Goal: Information Seeking & Learning: Learn about a topic

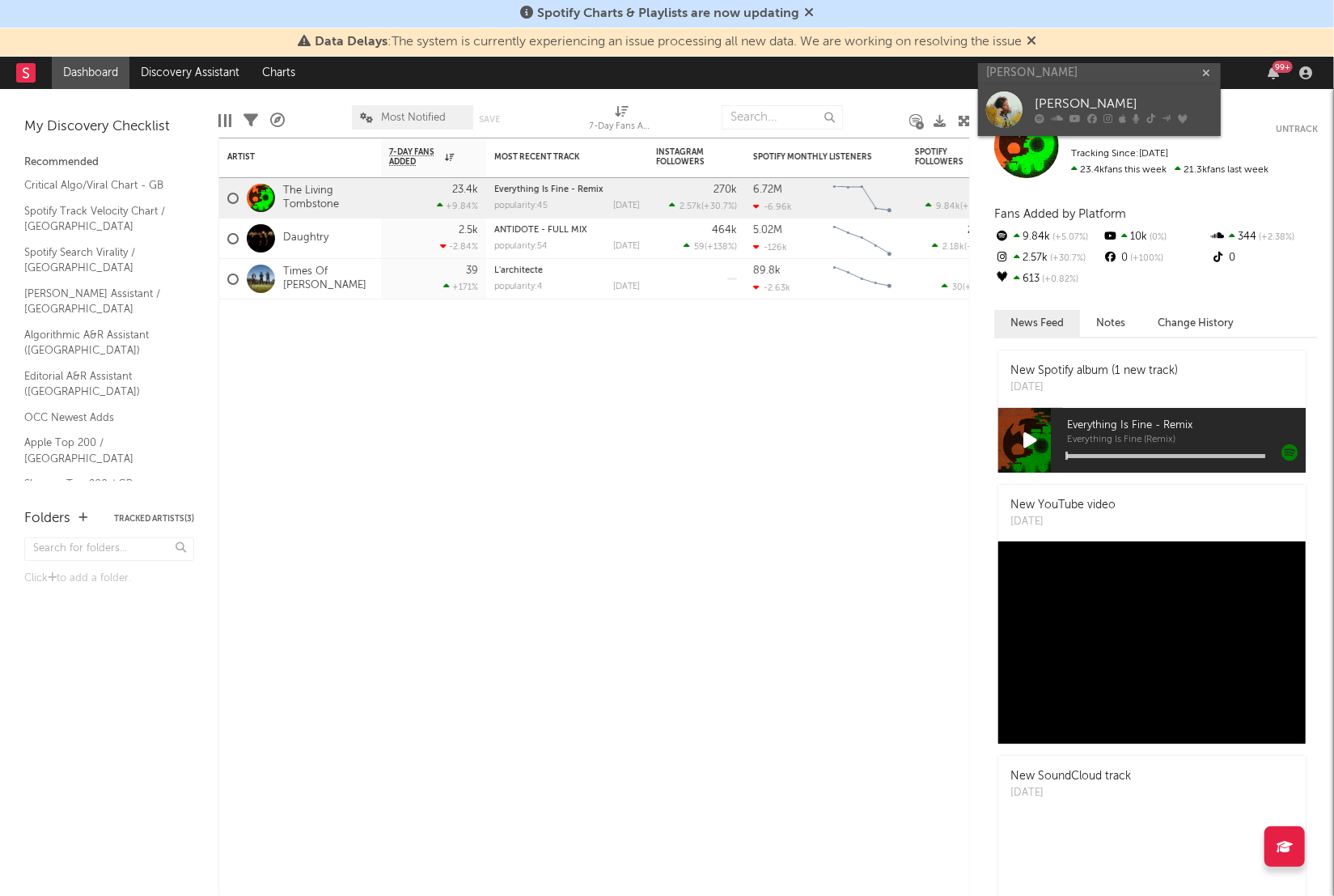
type input "[PERSON_NAME]"
click at [1091, 96] on div "[PERSON_NAME]" at bounding box center [1124, 104] width 178 height 20
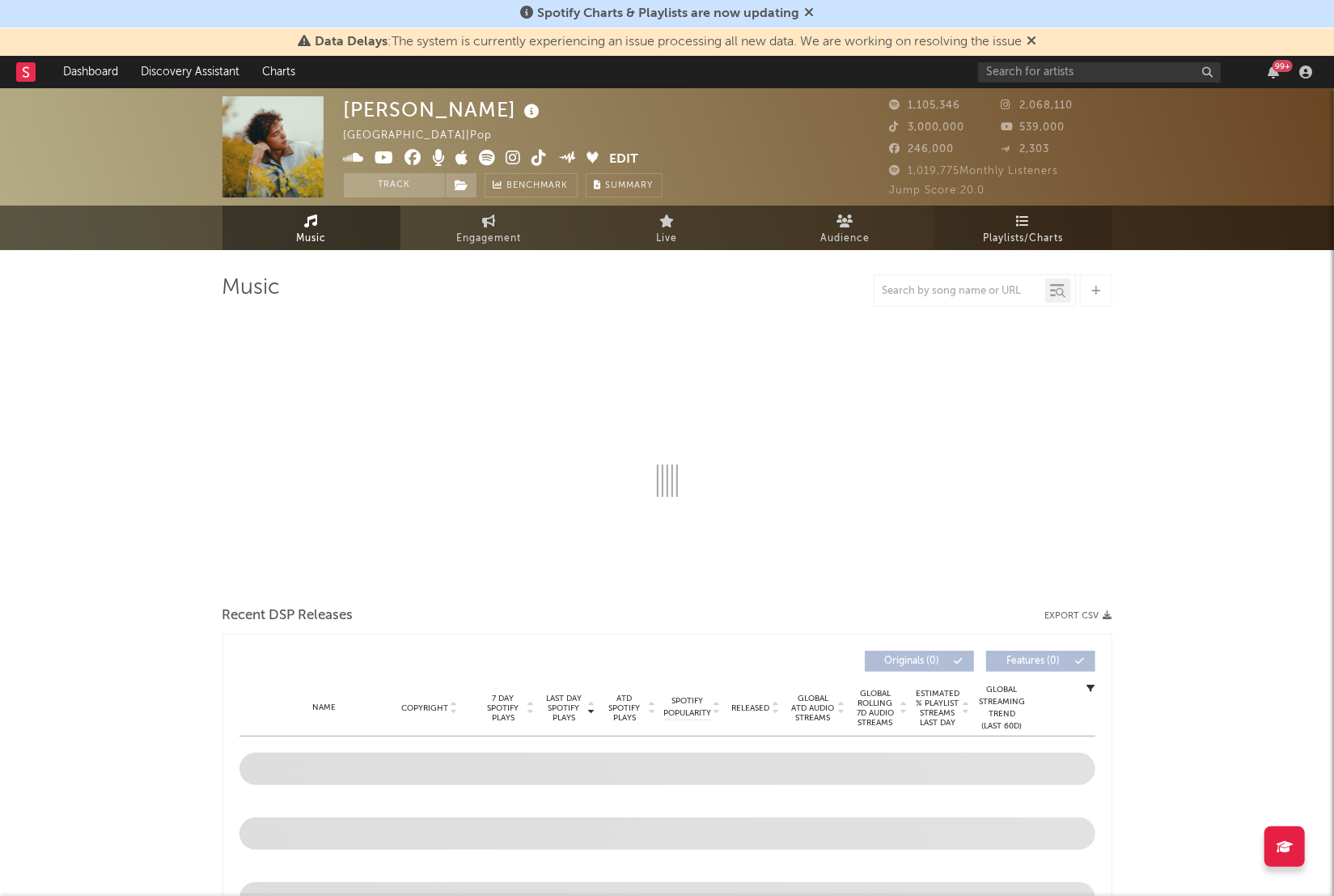
click at [1023, 216] on icon at bounding box center [1022, 221] width 14 height 13
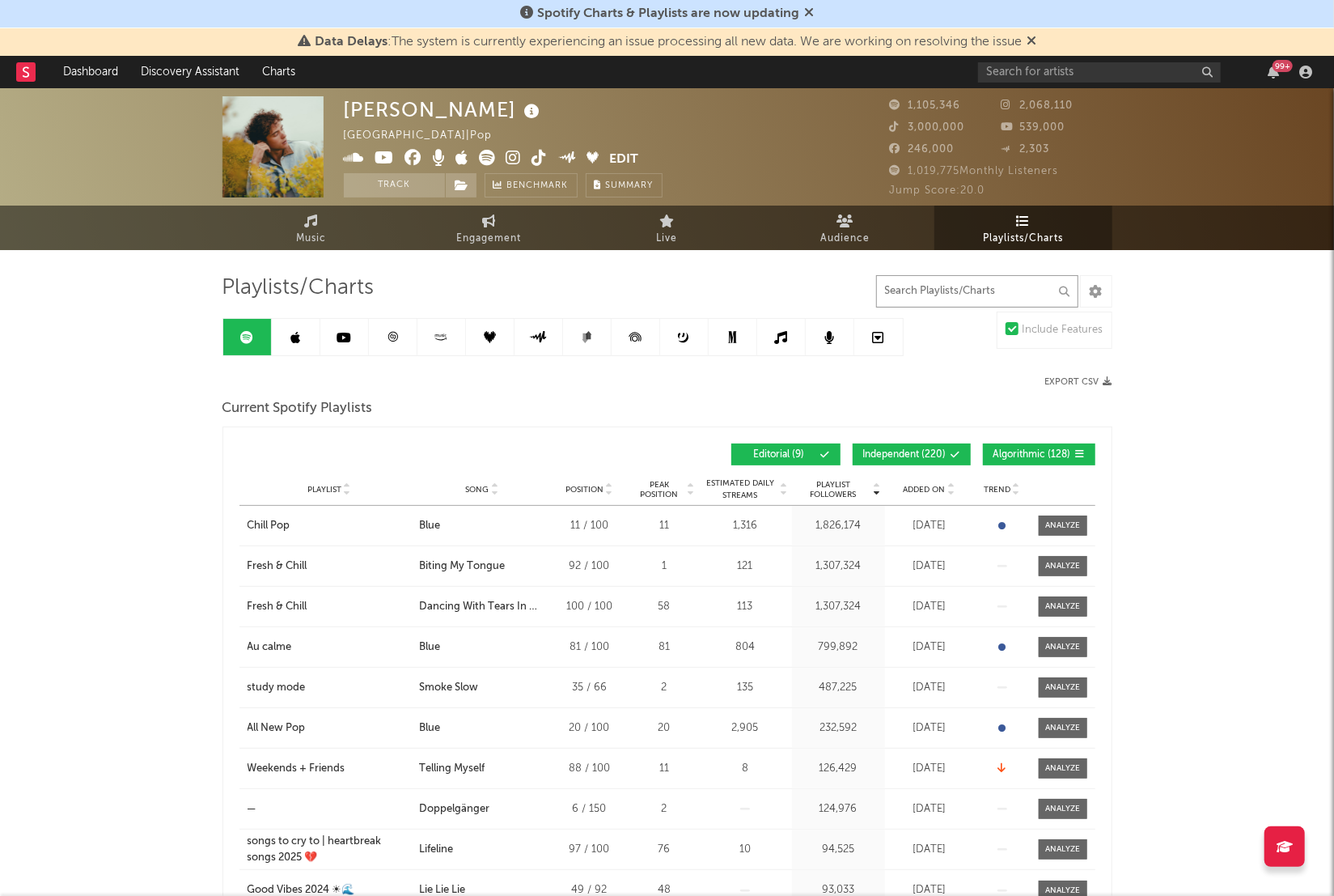
click at [973, 289] on input "text" at bounding box center [977, 291] width 202 height 32
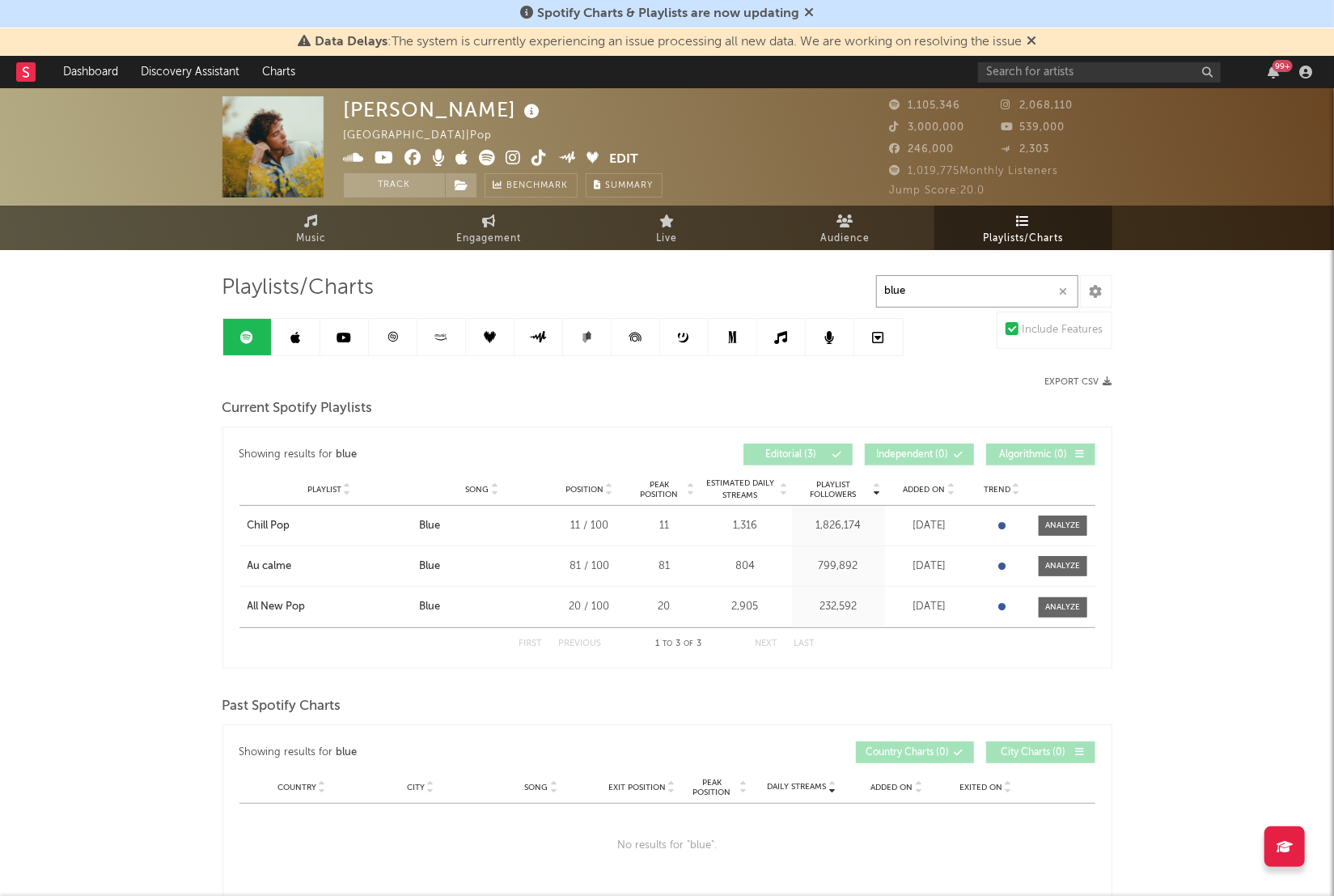
type input "blue"
click at [297, 347] on link at bounding box center [296, 337] width 48 height 36
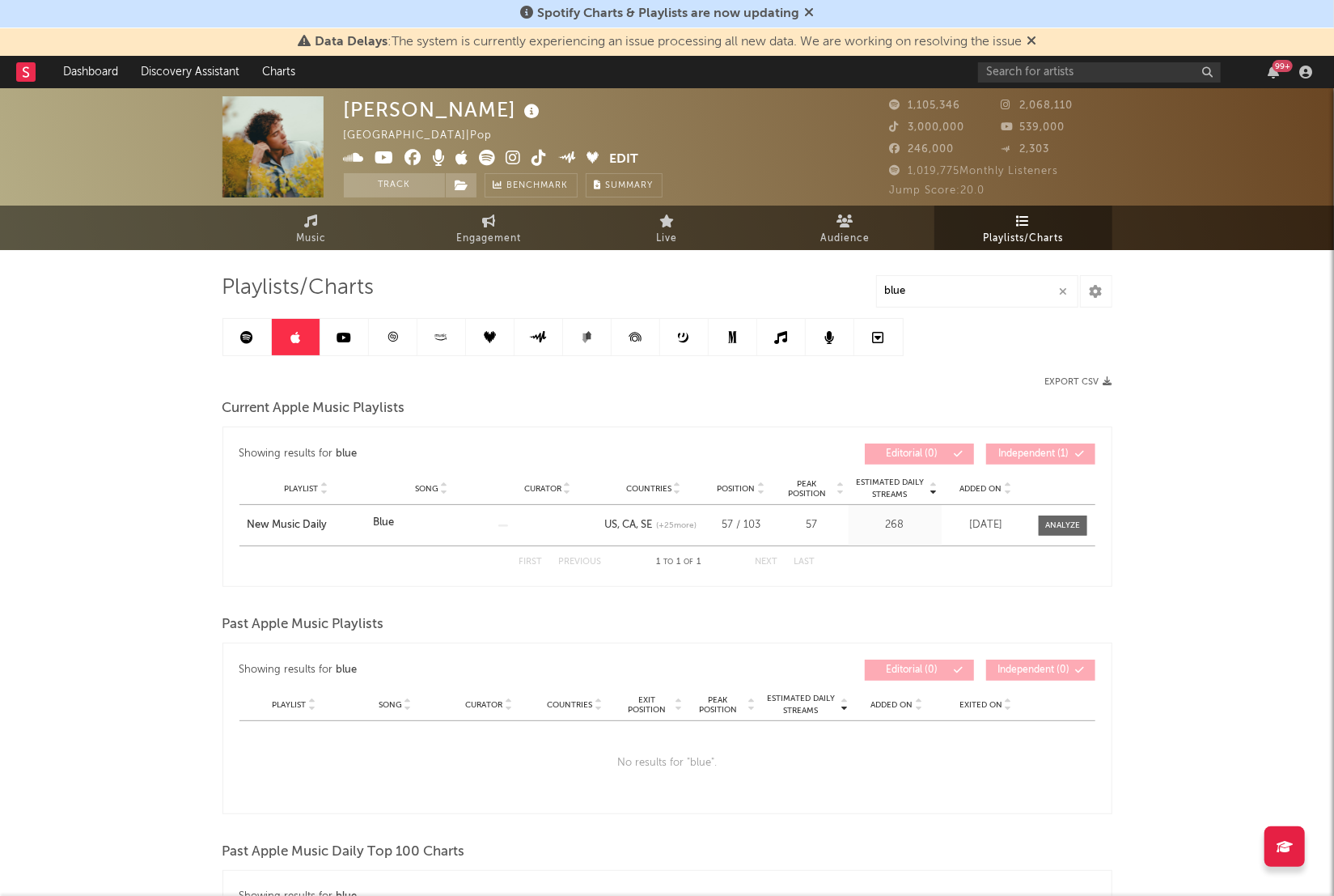
click at [342, 341] on icon at bounding box center [344, 338] width 15 height 13
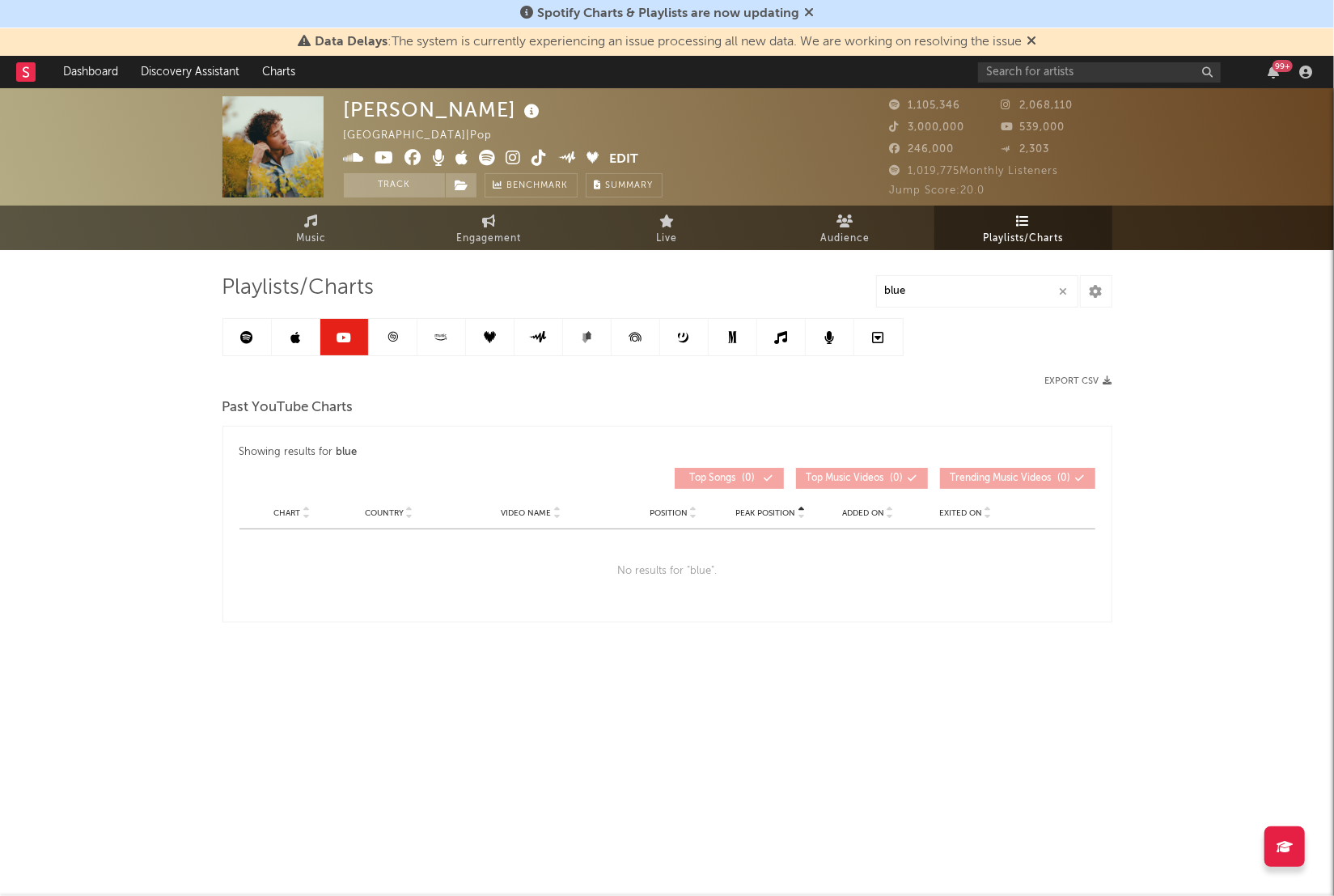
click at [402, 339] on link at bounding box center [393, 337] width 48 height 36
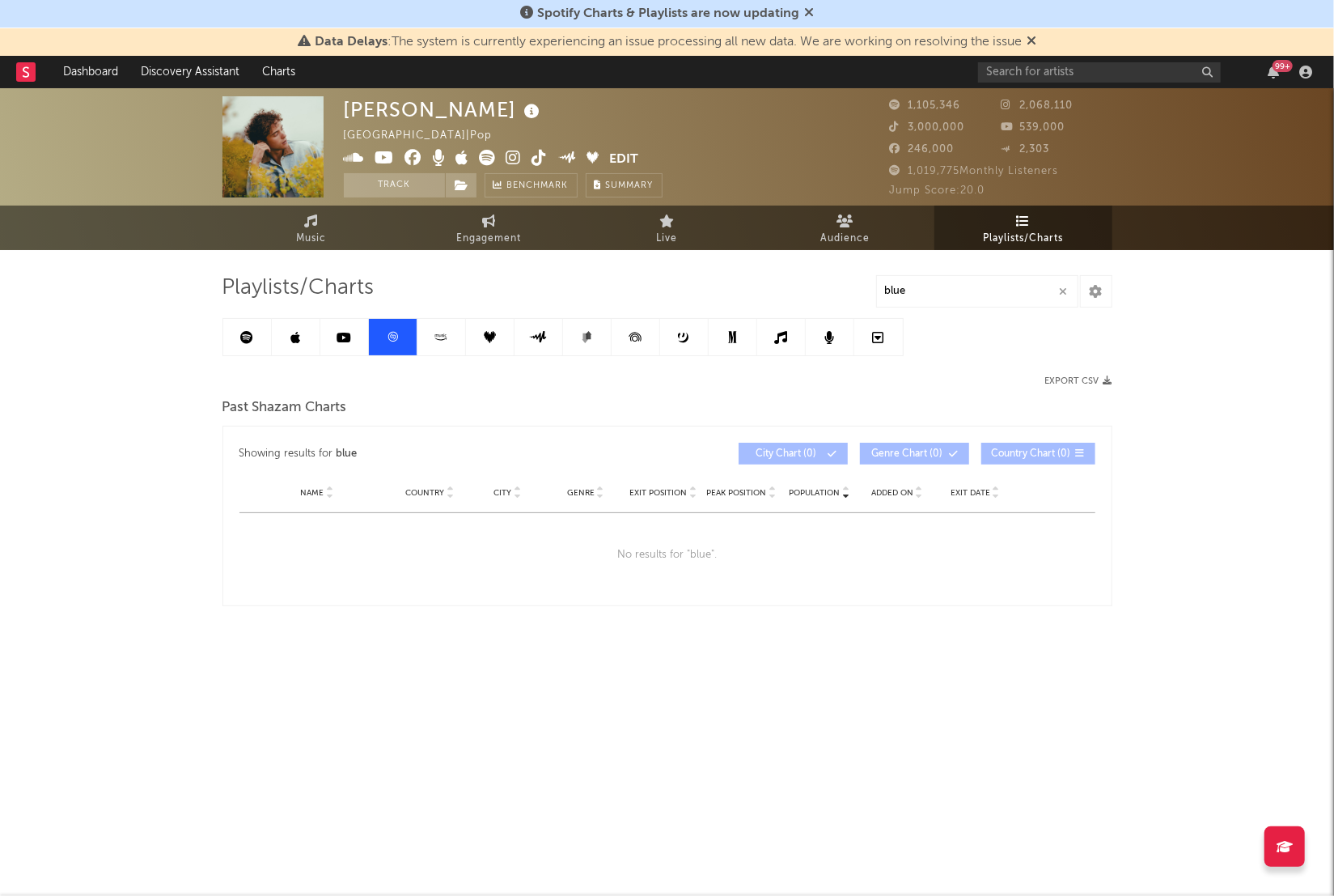
click at [433, 339] on icon at bounding box center [441, 337] width 19 height 12
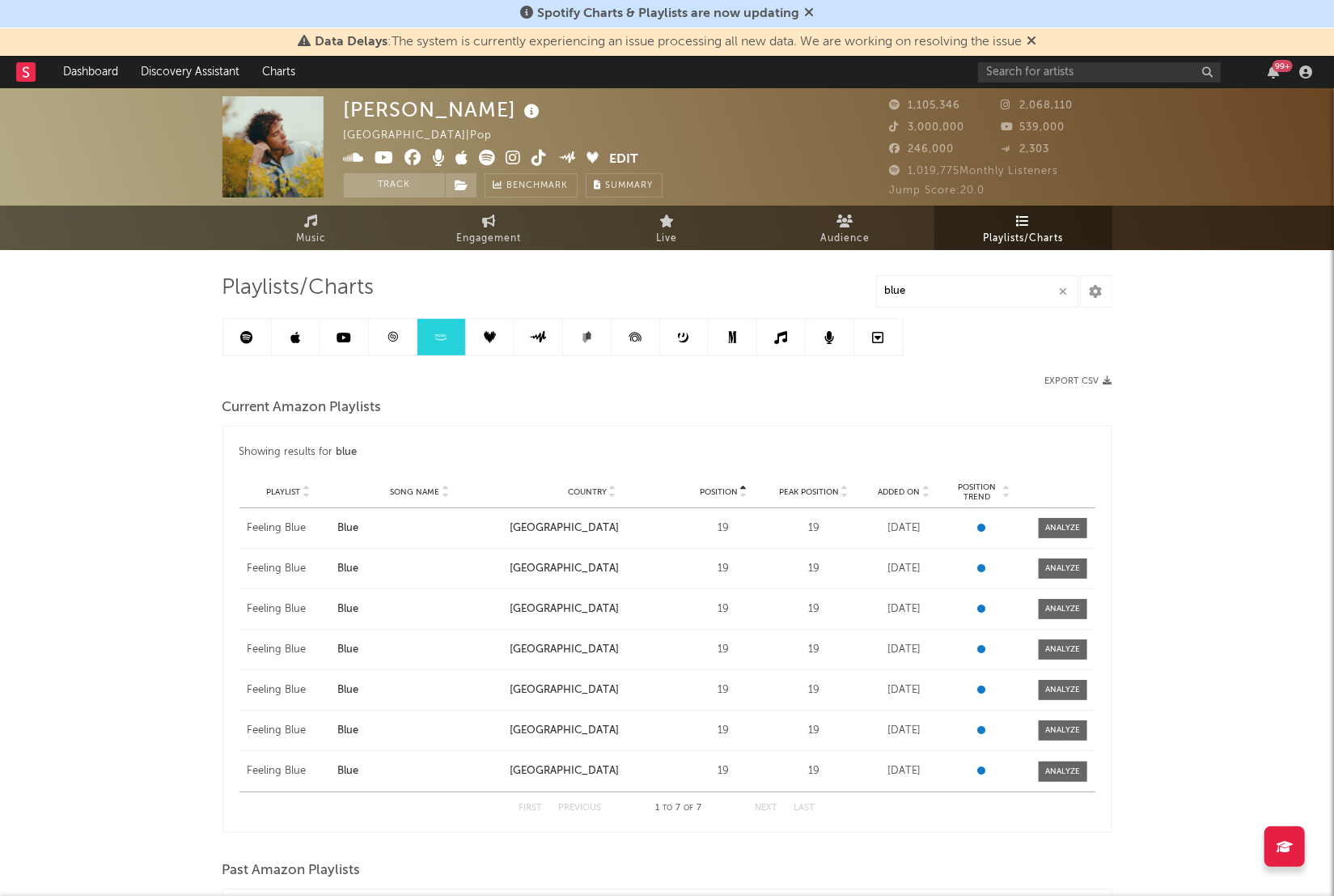
click at [492, 339] on icon at bounding box center [490, 337] width 12 height 12
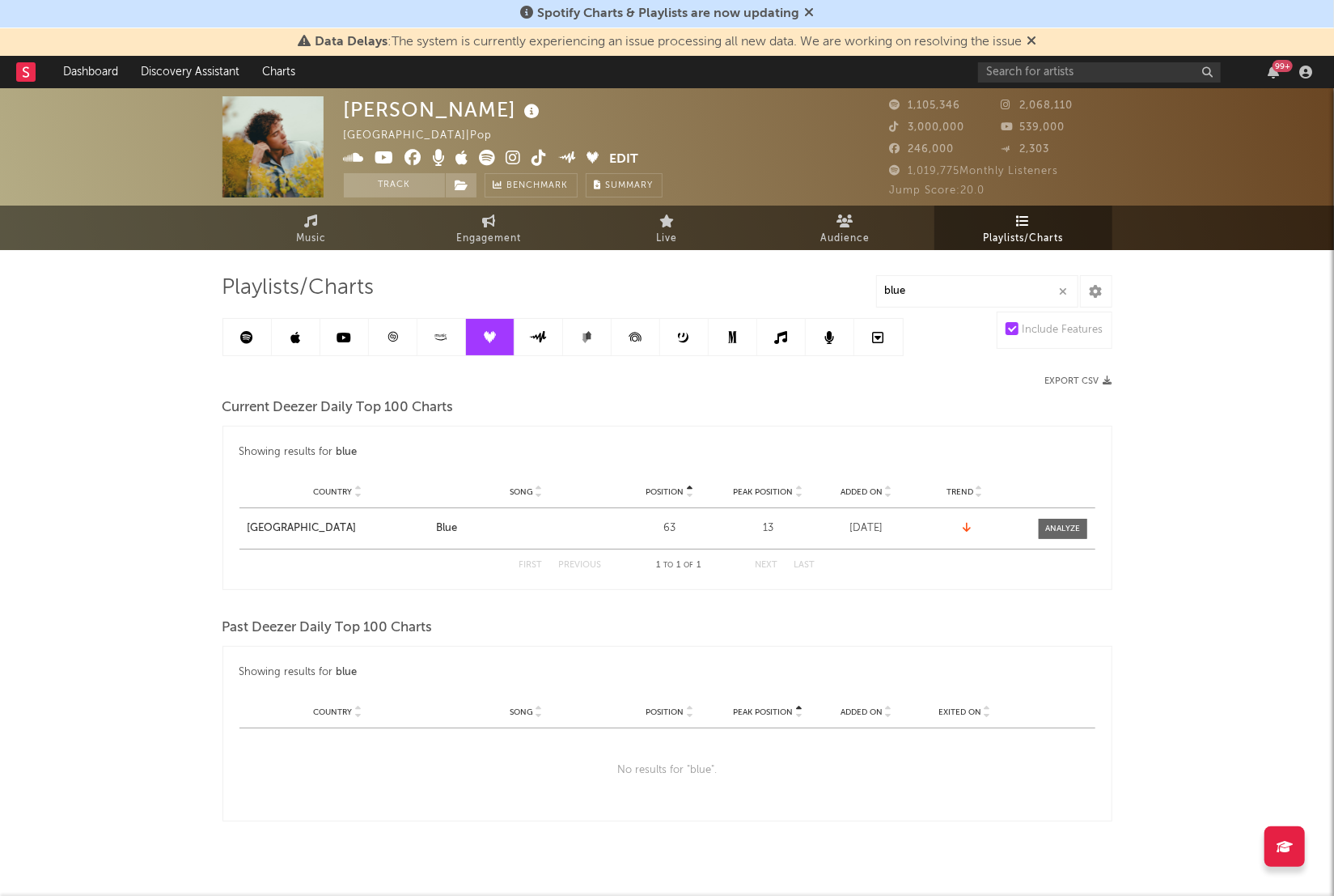
click at [542, 341] on icon at bounding box center [538, 337] width 19 height 12
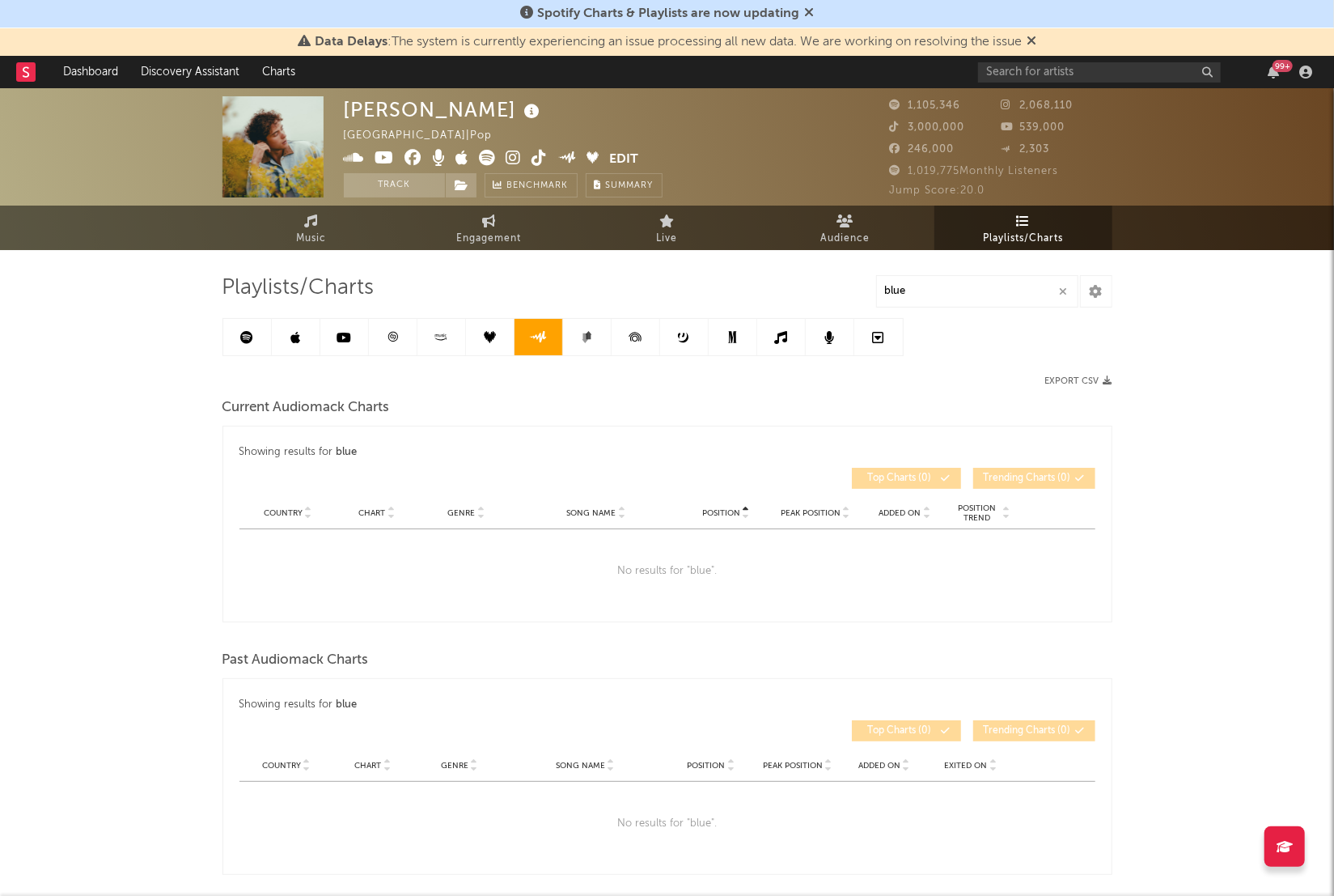
click at [591, 345] on link at bounding box center [587, 337] width 48 height 36
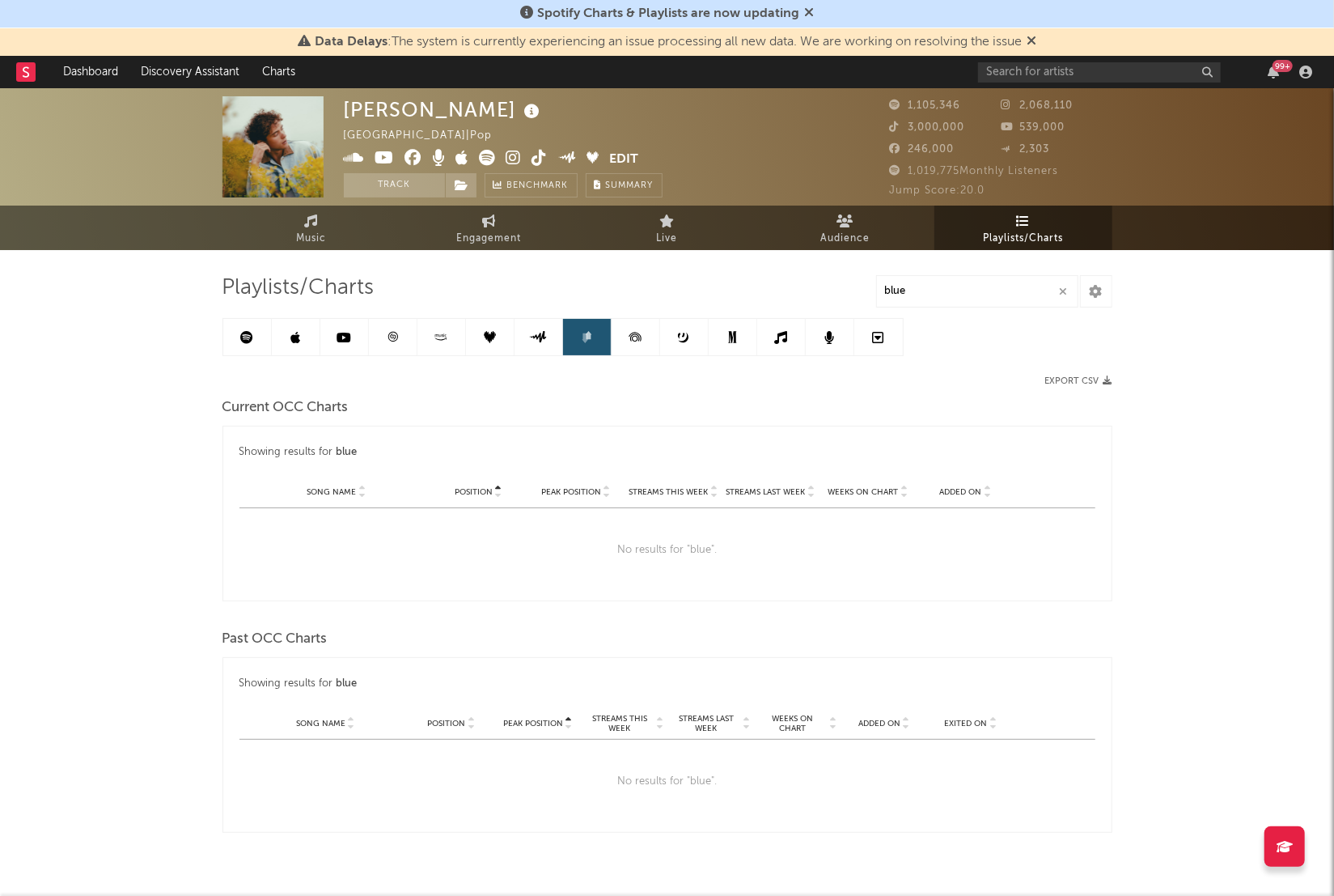
click at [649, 344] on icon at bounding box center [635, 337] width 36 height 36
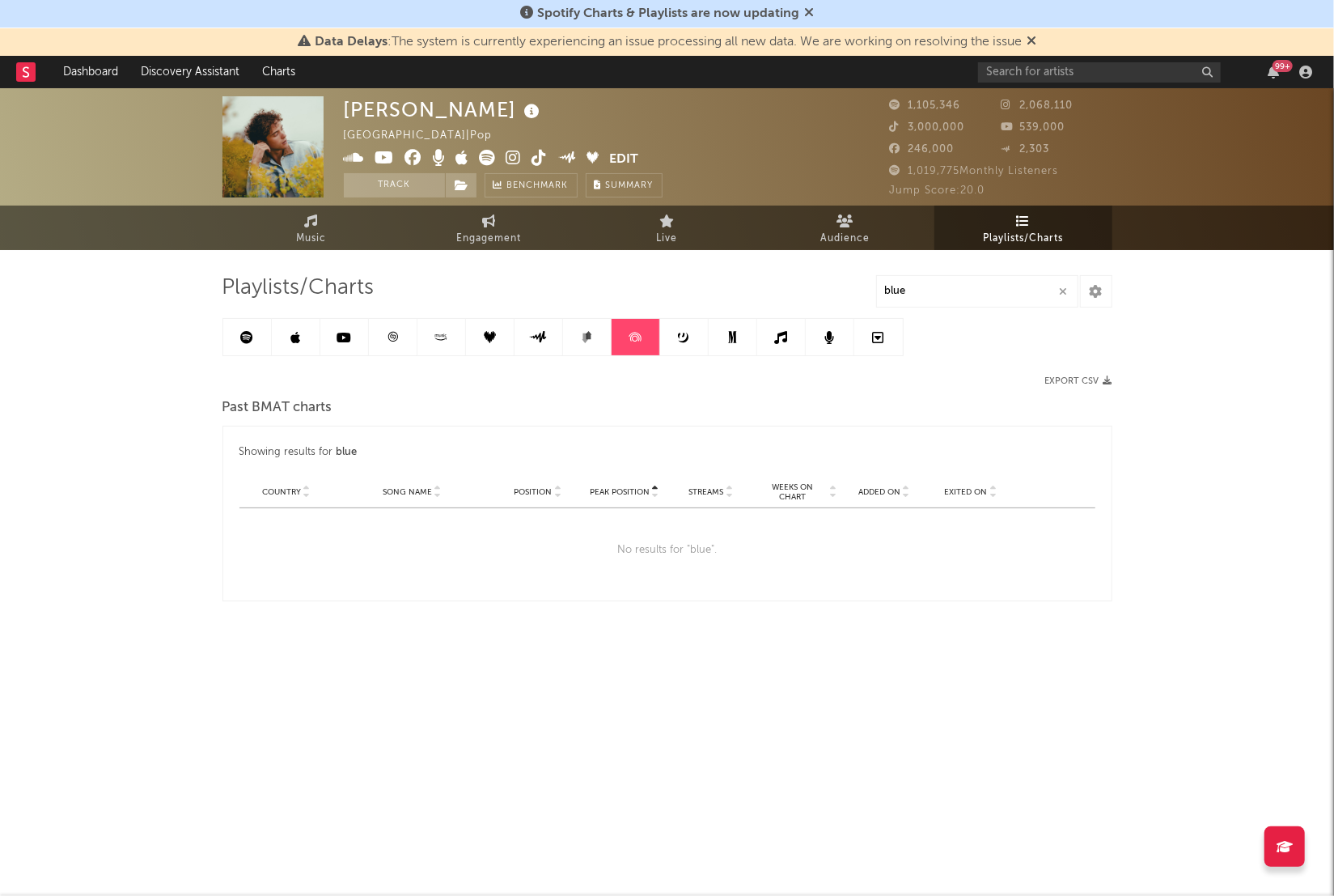
click at [693, 344] on link at bounding box center [684, 337] width 48 height 36
click at [744, 344] on link at bounding box center [732, 337] width 48 height 36
click at [787, 344] on link at bounding box center [781, 337] width 48 height 36
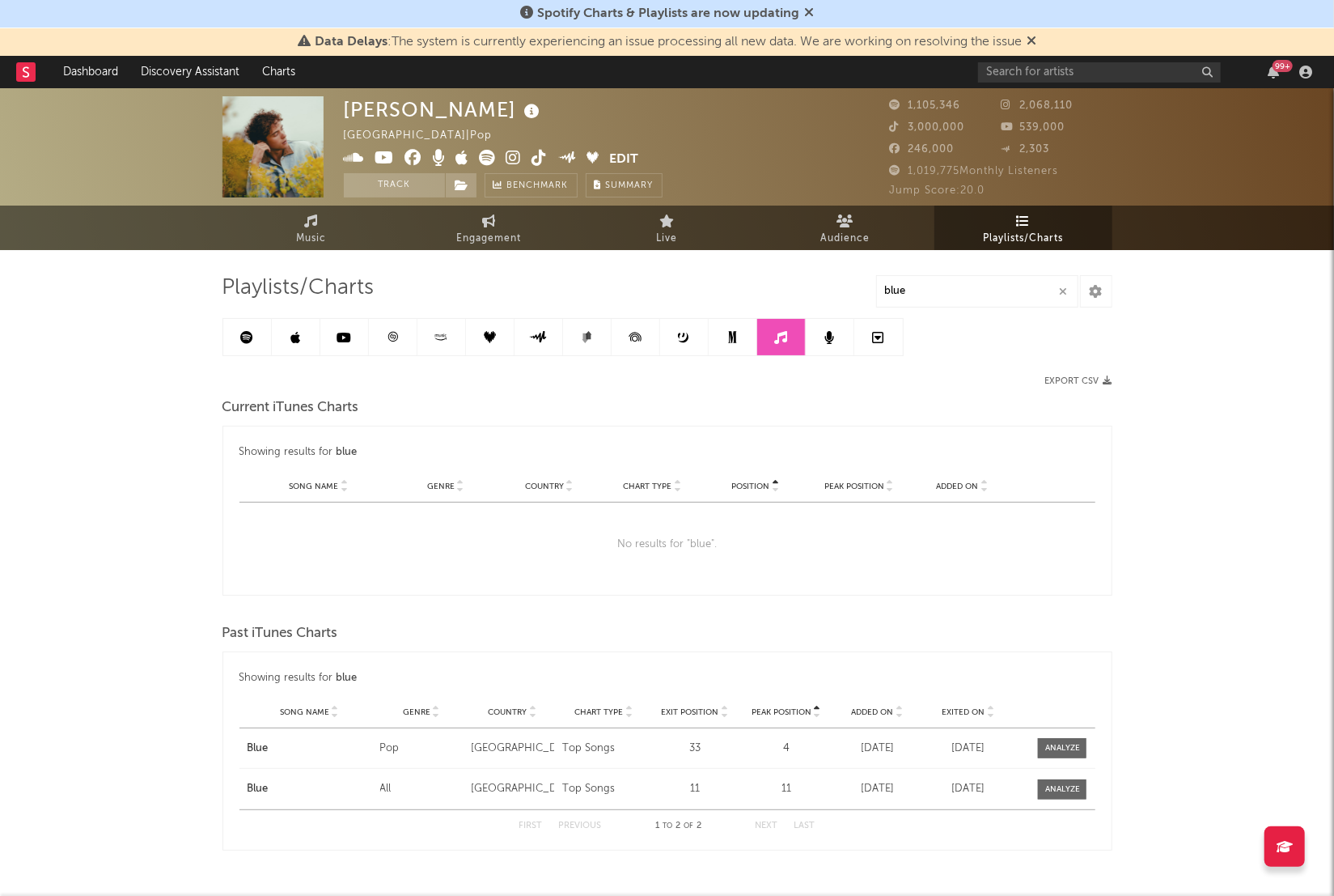
click at [840, 344] on link at bounding box center [830, 337] width 48 height 36
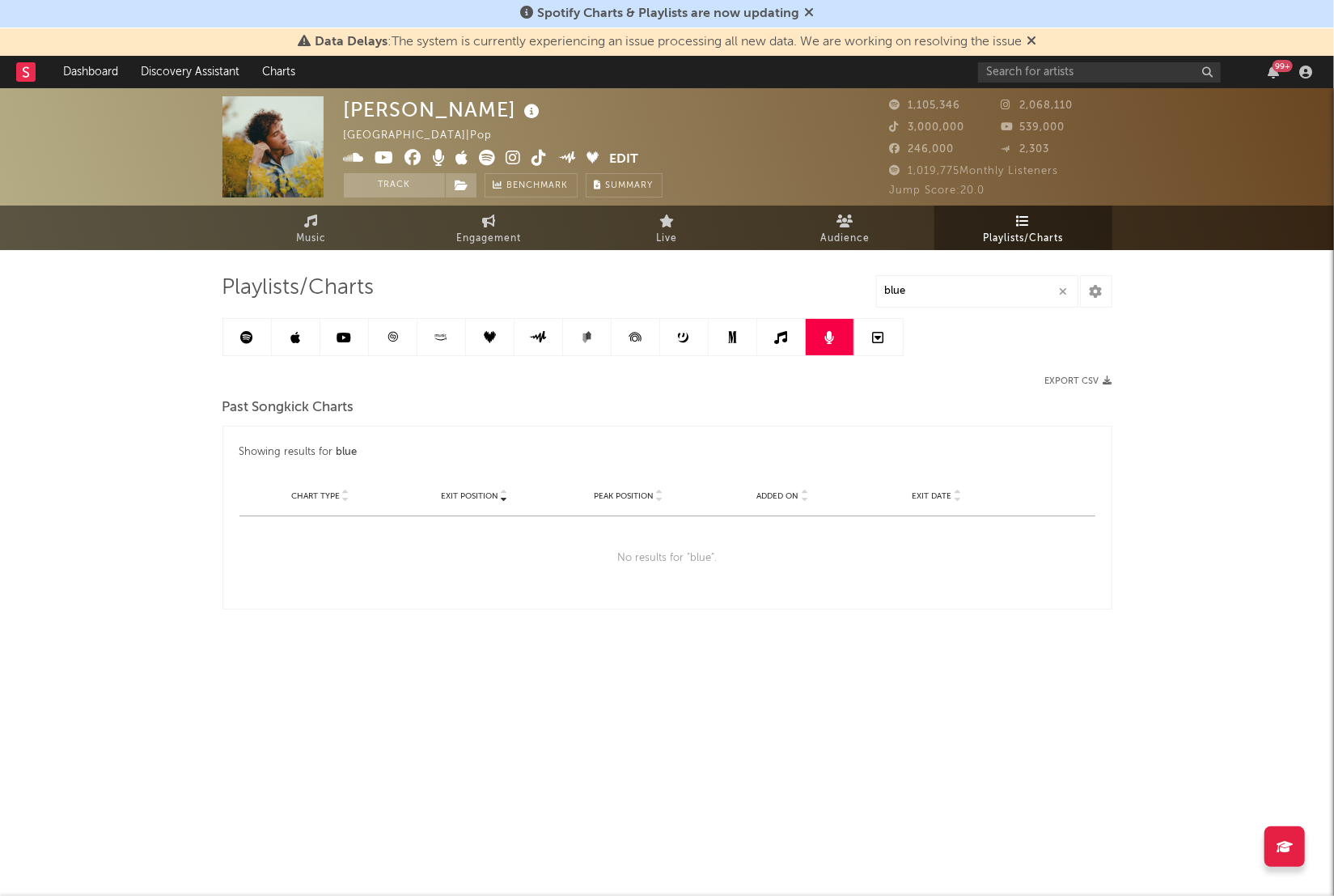
click at [785, 342] on icon at bounding box center [781, 338] width 13 height 13
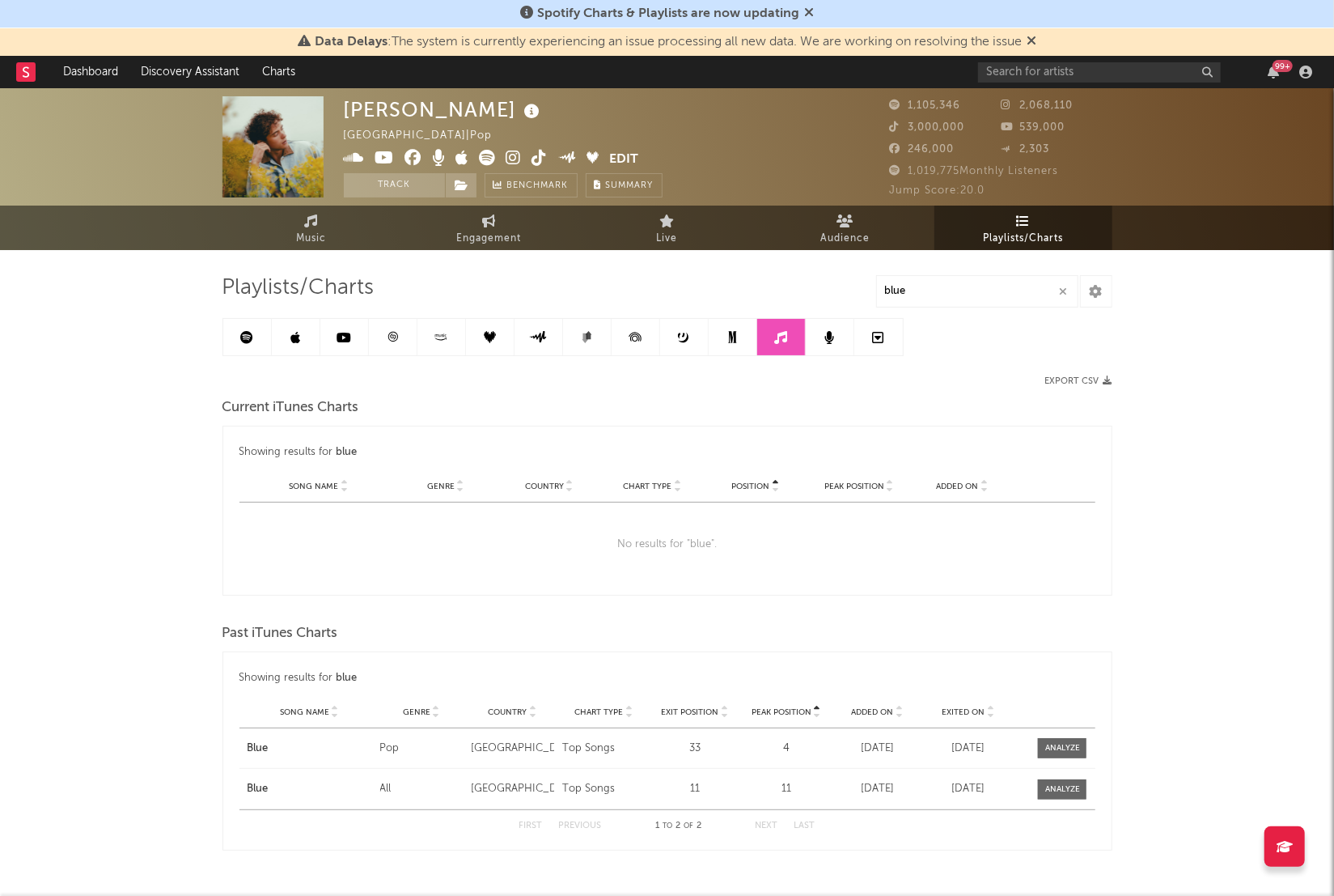
click at [890, 344] on link at bounding box center [879, 337] width 48 height 36
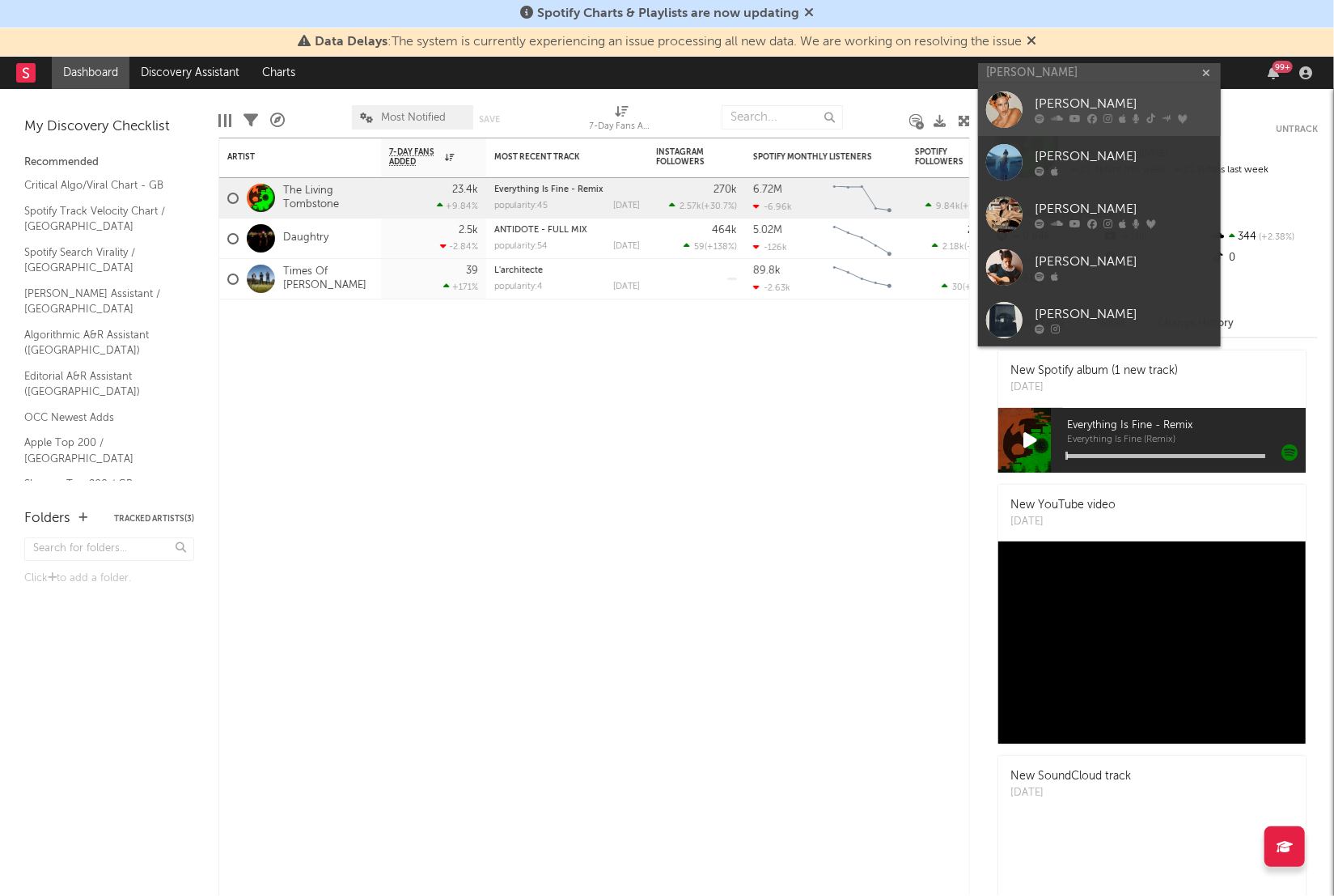
type input "[PERSON_NAME]"
click at [1073, 109] on div "[PERSON_NAME]" at bounding box center [1124, 104] width 178 height 20
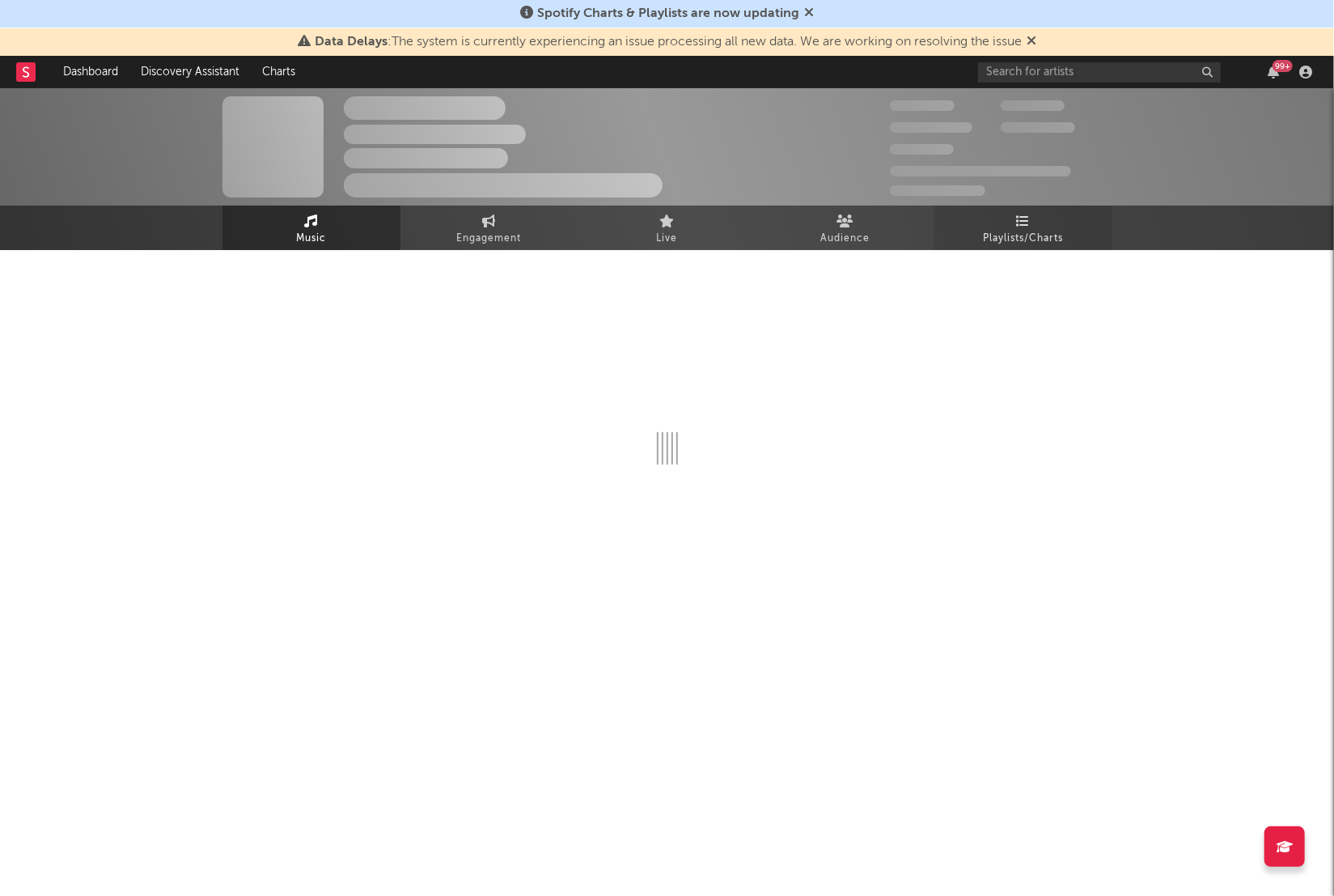
click at [1022, 222] on icon at bounding box center [1022, 221] width 14 height 13
